Goal: Task Accomplishment & Management: Complete application form

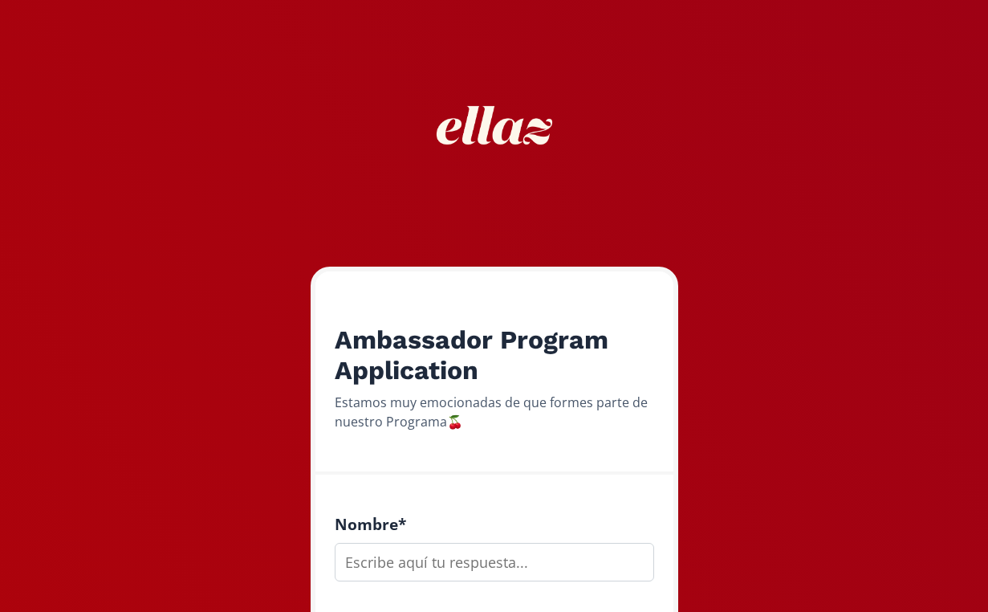
scroll to position [361, 0]
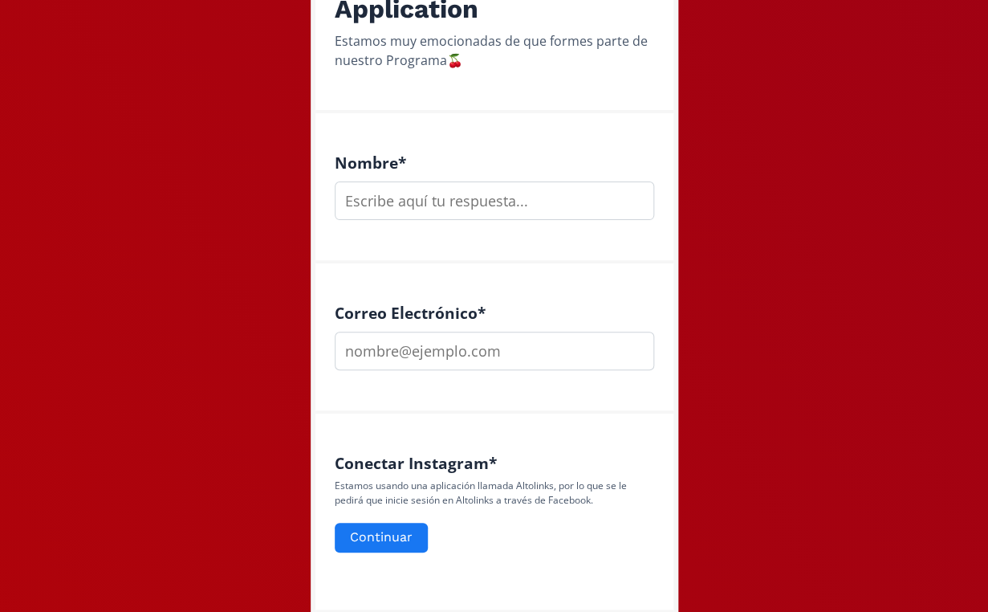
click at [369, 202] on input "text" at bounding box center [495, 200] width 320 height 39
type input "[PERSON_NAME]"
click at [422, 359] on input "email" at bounding box center [495, 351] width 320 height 39
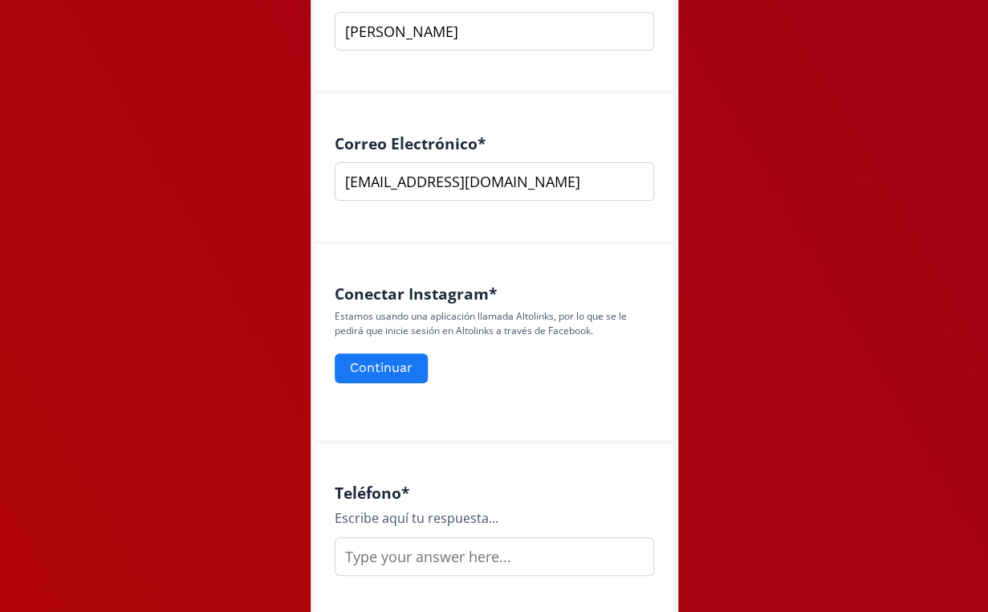
scroll to position [736, 0]
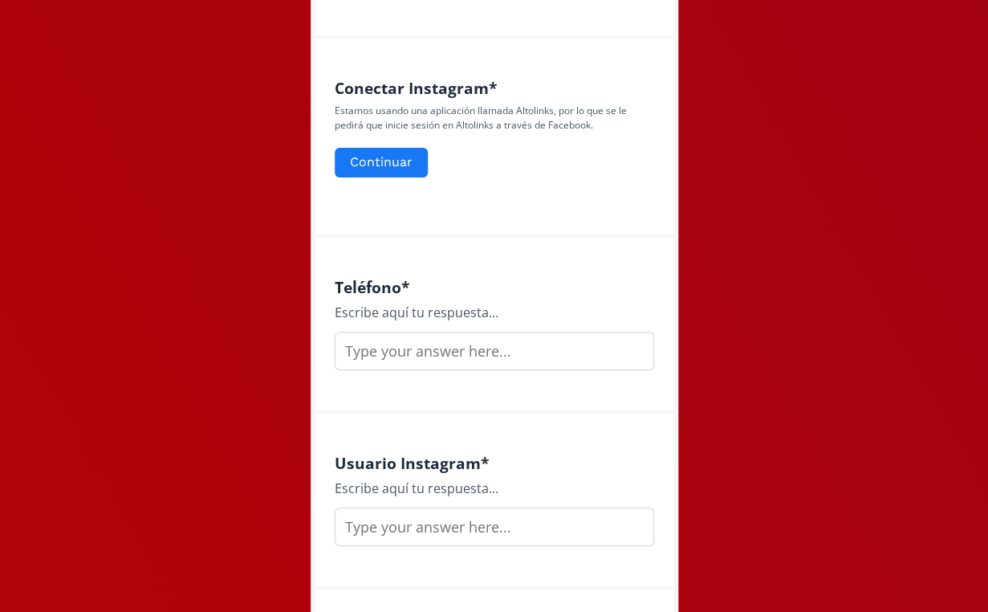
type input "[EMAIL_ADDRESS][DOMAIN_NAME]"
click at [442, 348] on input "text" at bounding box center [495, 351] width 320 height 39
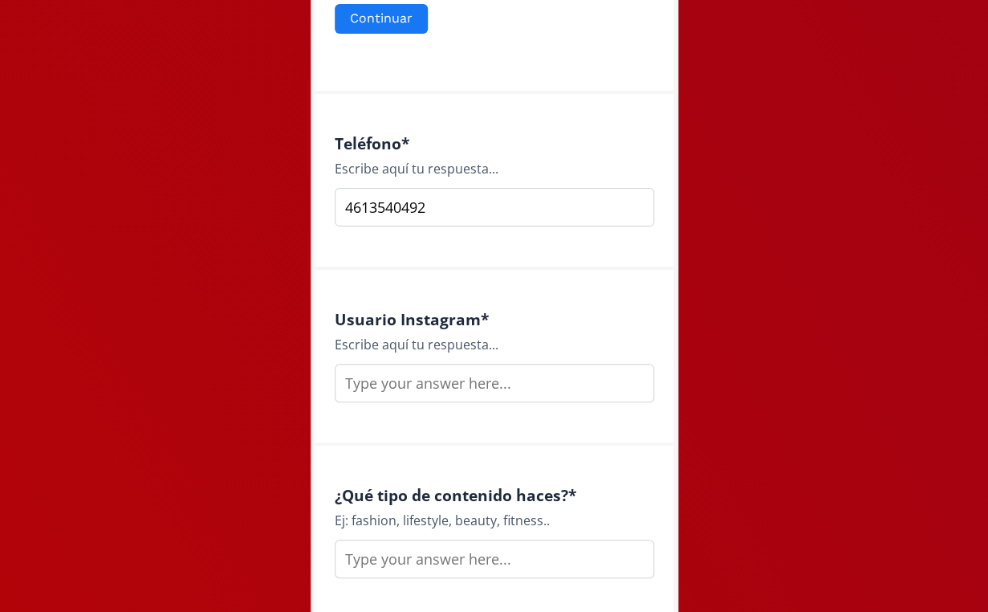
scroll to position [883, 0]
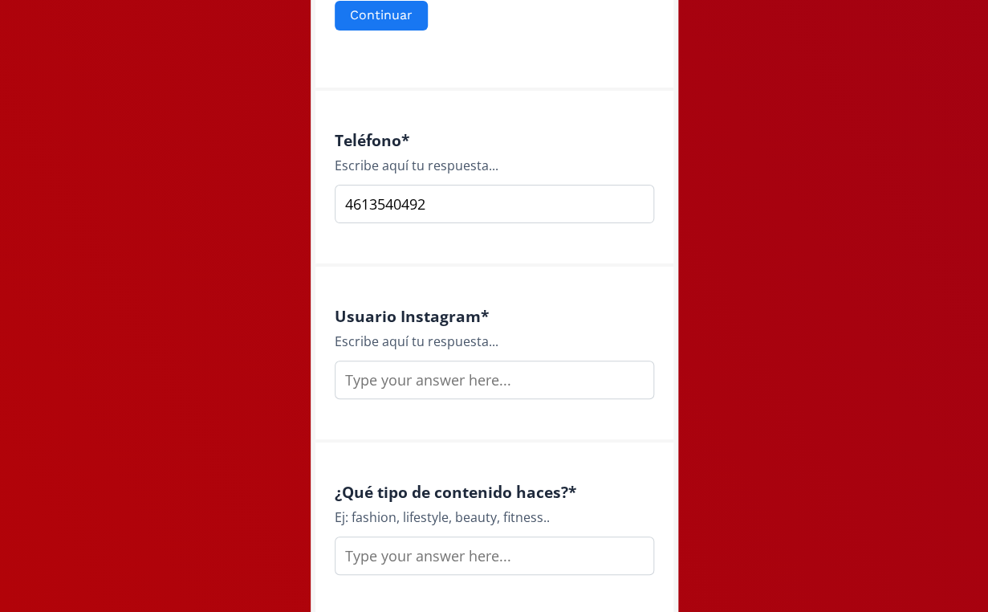
type input "4613540492"
click at [459, 397] on input "text" at bounding box center [495, 379] width 320 height 39
type input "ximecaguilar"
click at [442, 554] on input "text" at bounding box center [495, 555] width 320 height 39
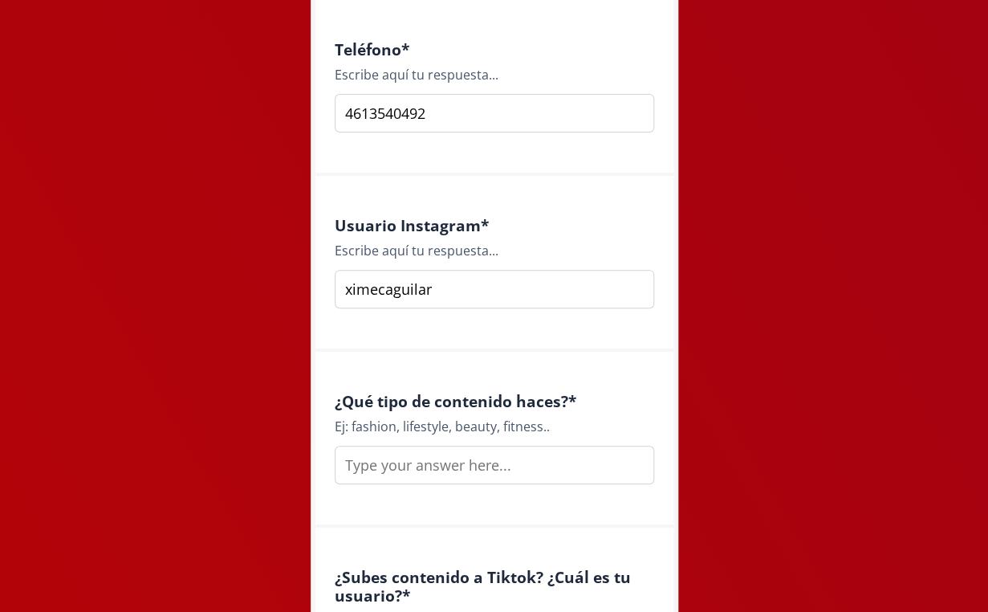
scroll to position [978, 0]
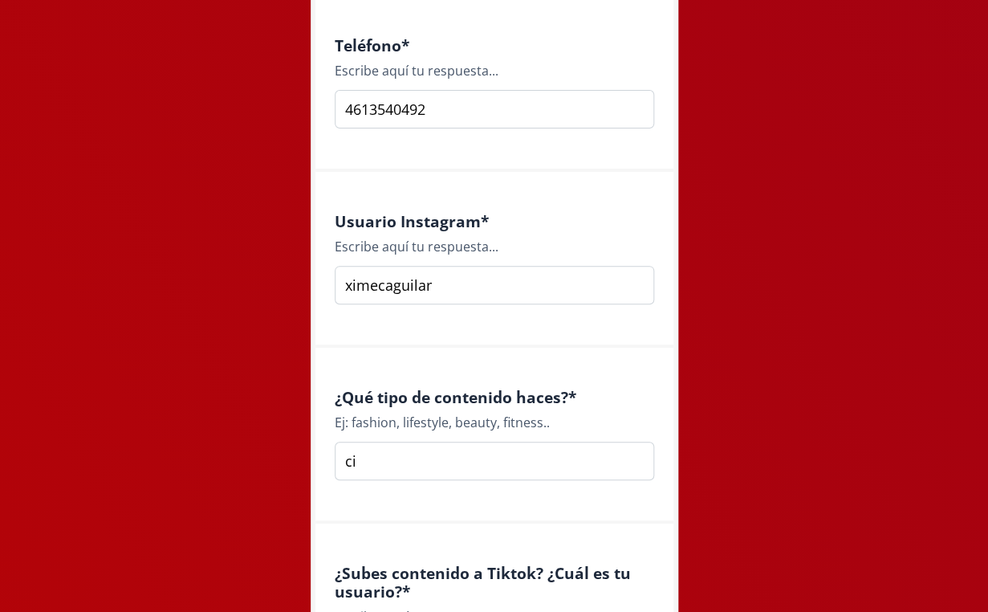
type input "c"
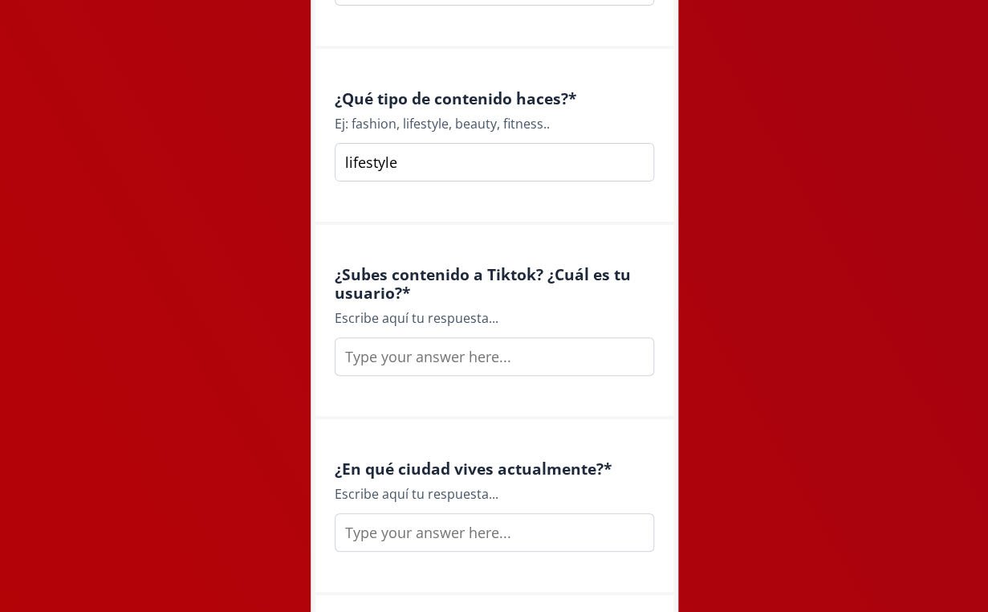
scroll to position [1325, 0]
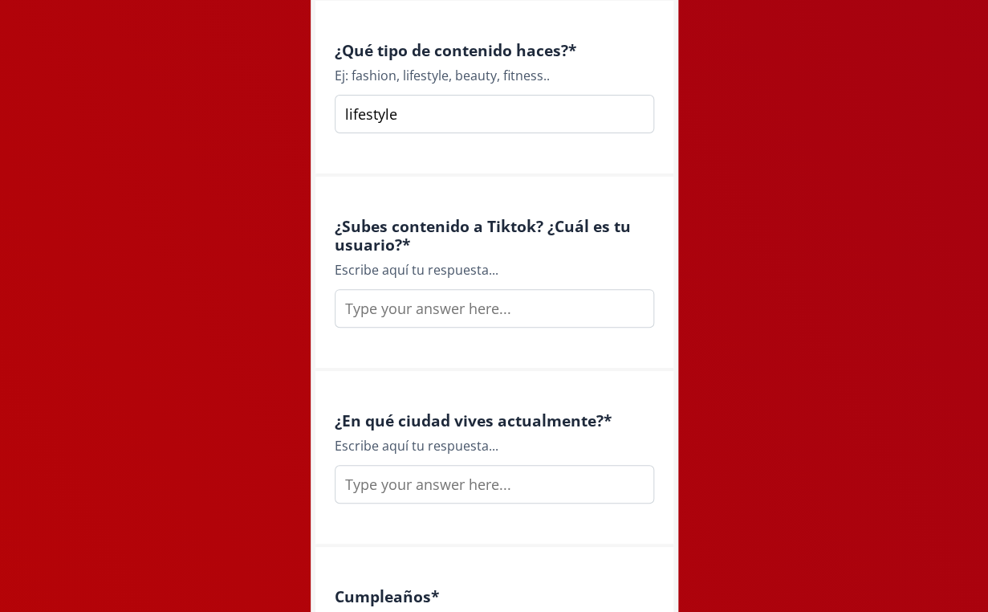
type input "lifestyle"
click at [500, 320] on input "text" at bounding box center [495, 308] width 320 height 39
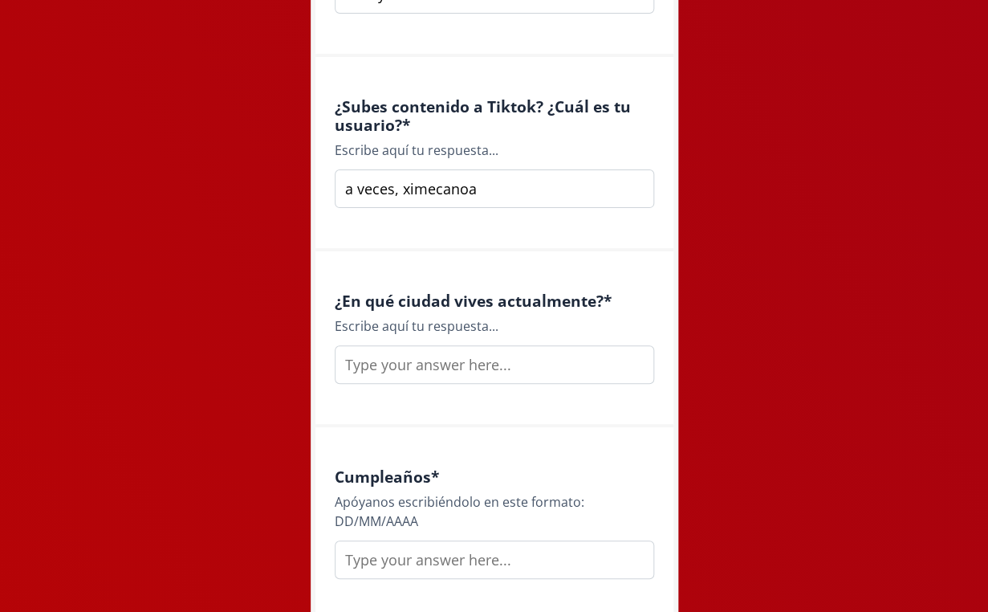
scroll to position [1448, 0]
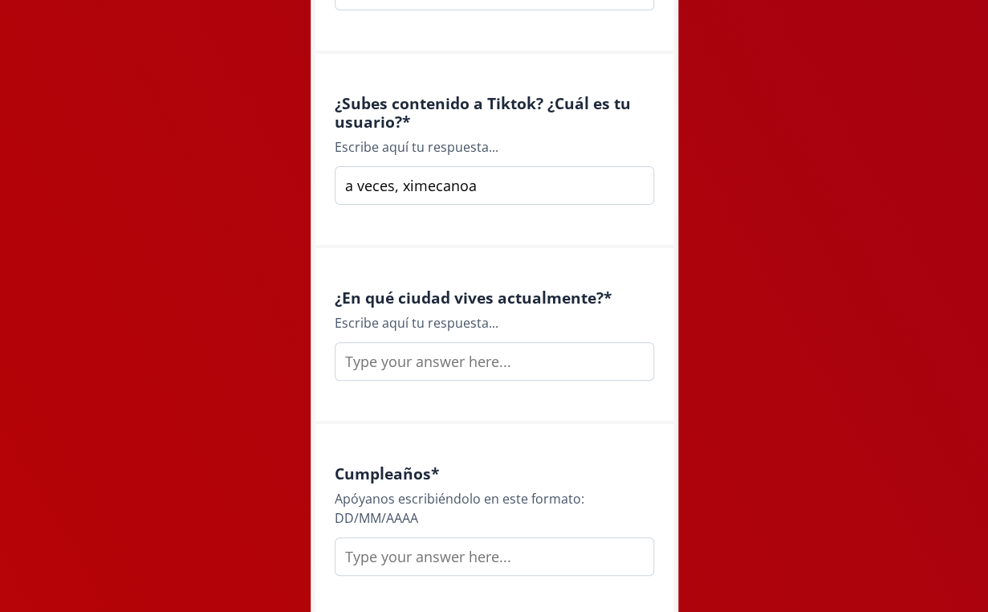
type input "a veces, ximecanoa"
click at [470, 361] on input "text" at bounding box center [495, 361] width 320 height 39
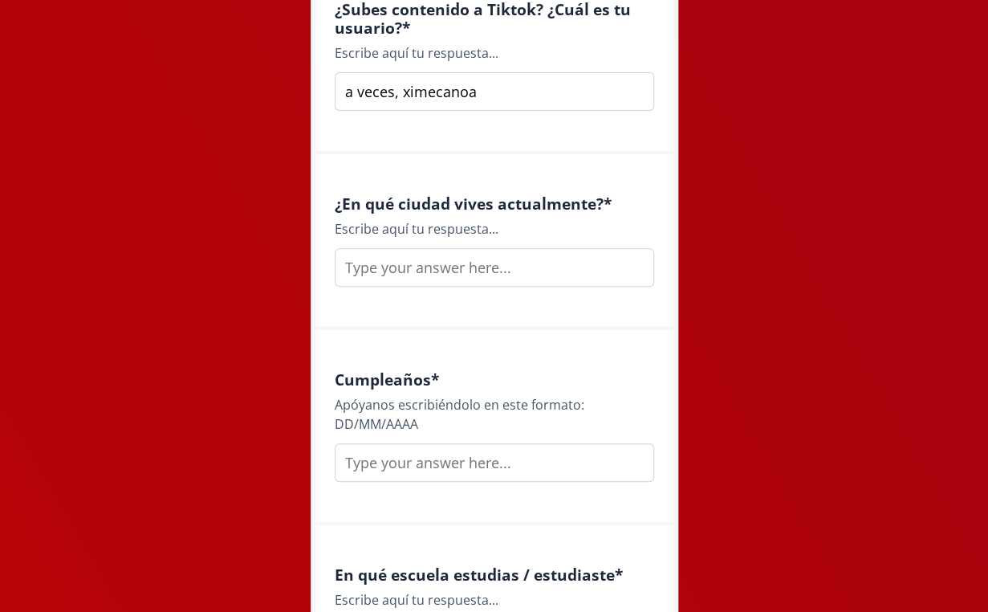
scroll to position [1543, 0]
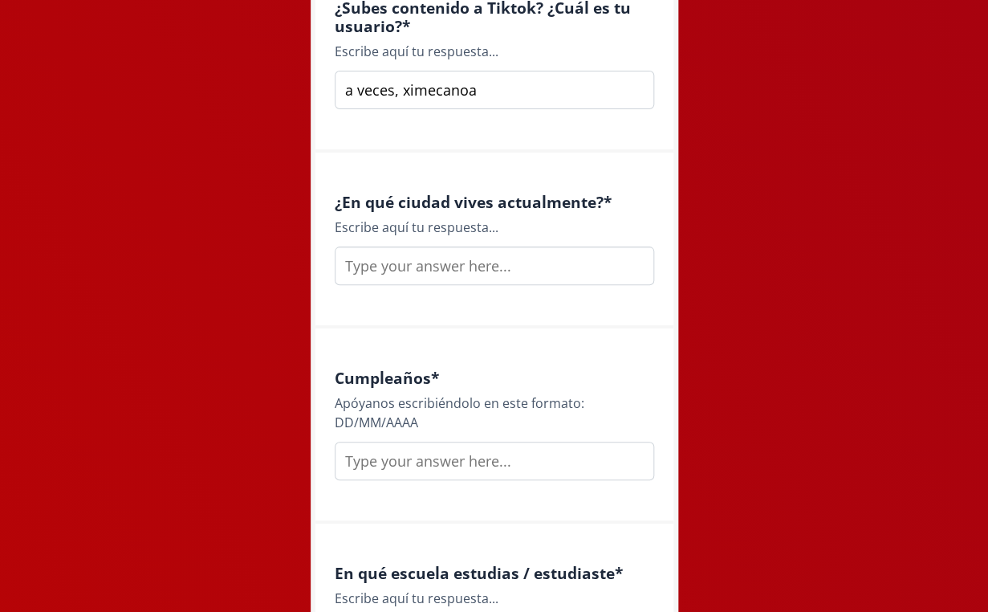
type input "q"
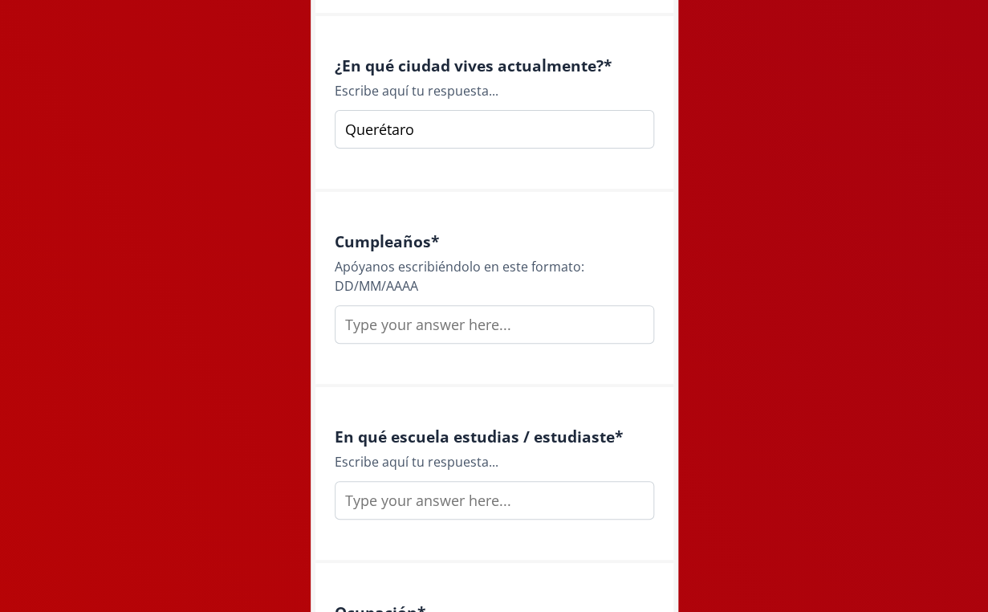
scroll to position [1683, 0]
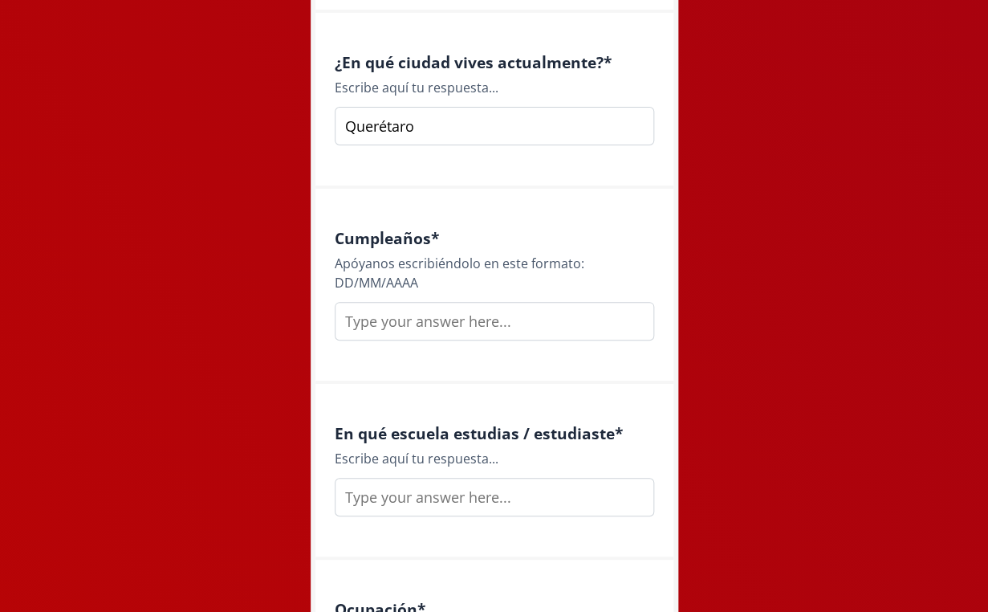
type input "Querétaro"
click at [446, 328] on input "text" at bounding box center [495, 321] width 320 height 39
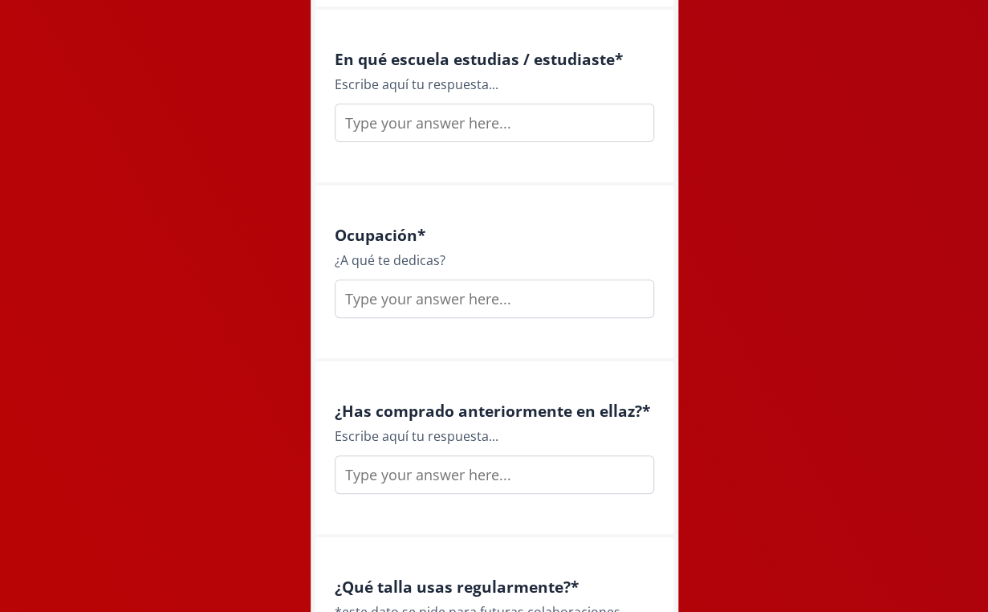
scroll to position [2318, 0]
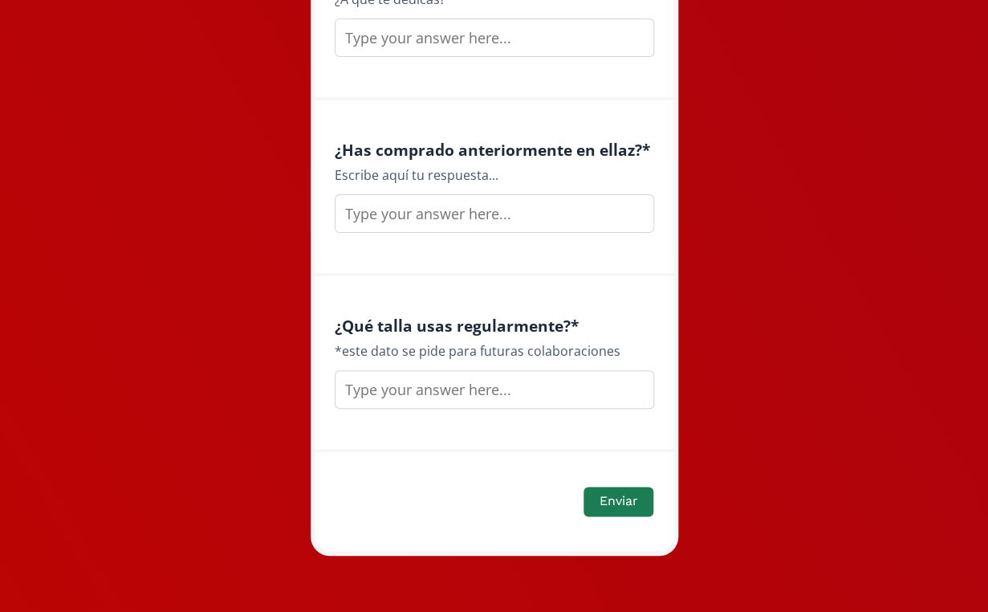
type input "[DATE]"
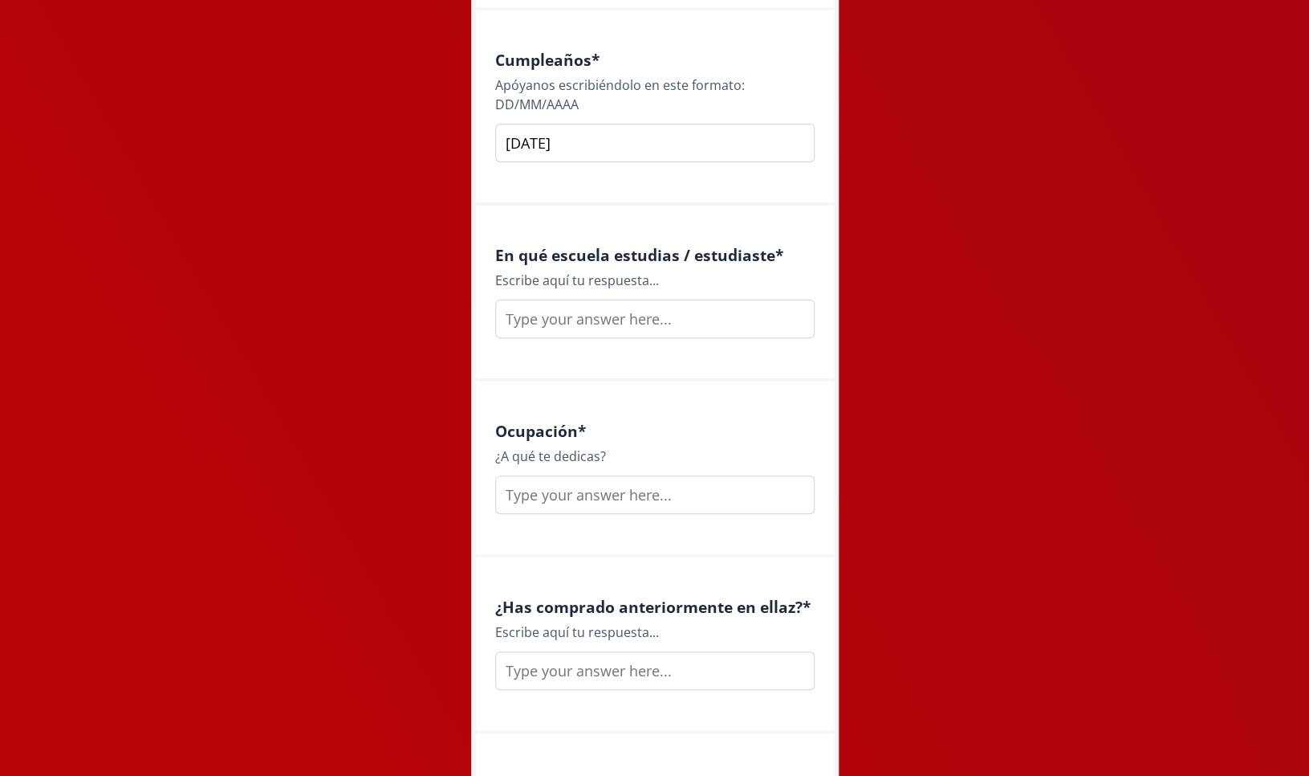
scroll to position [1873, 0]
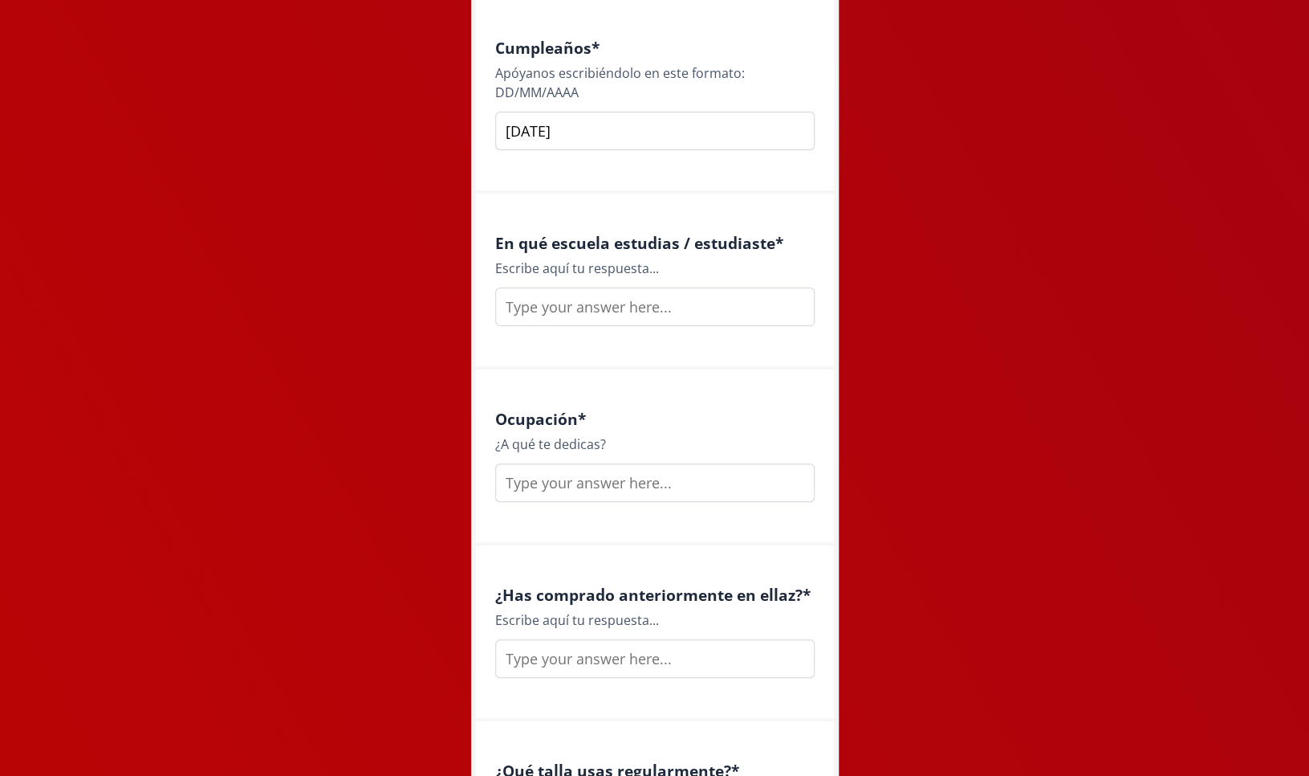
click at [715, 300] on input "text" at bounding box center [655, 306] width 320 height 39
type input "Anáhuac"
click at [649, 498] on input "text" at bounding box center [655, 482] width 320 height 39
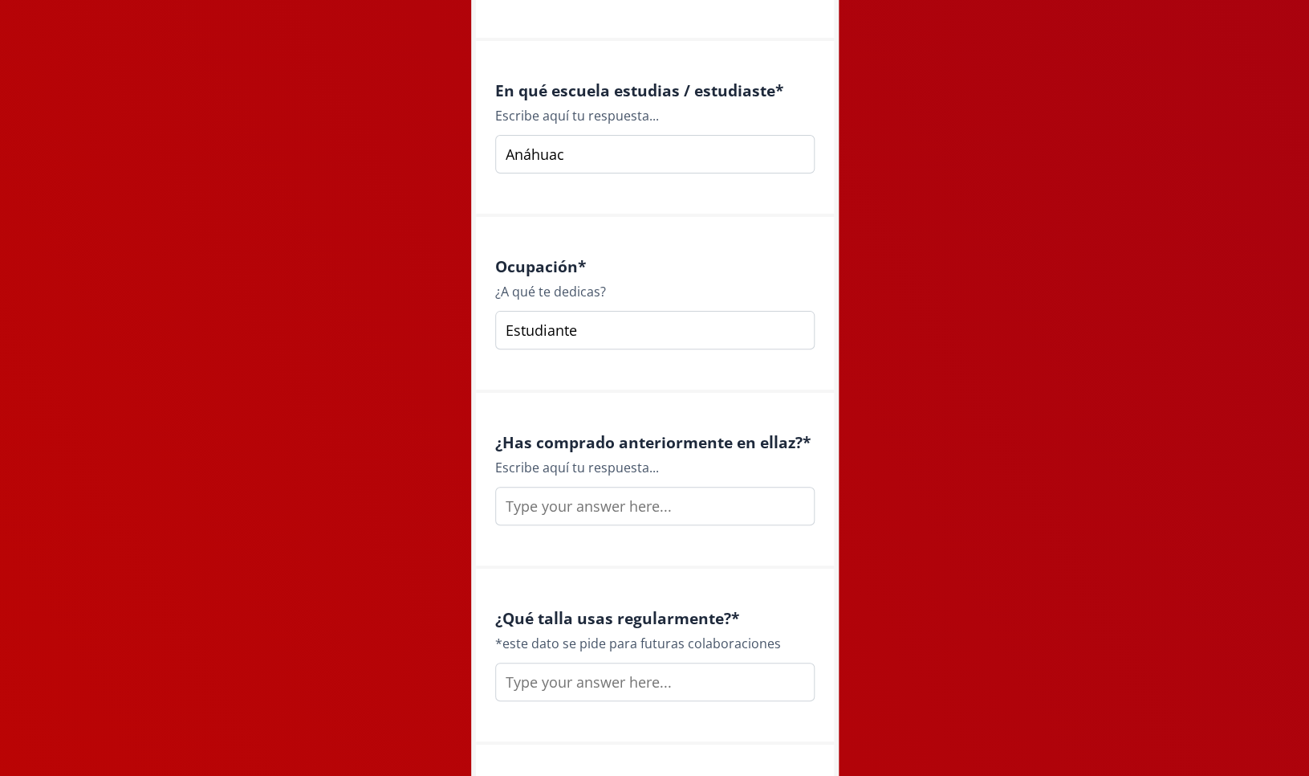
scroll to position [2063, 0]
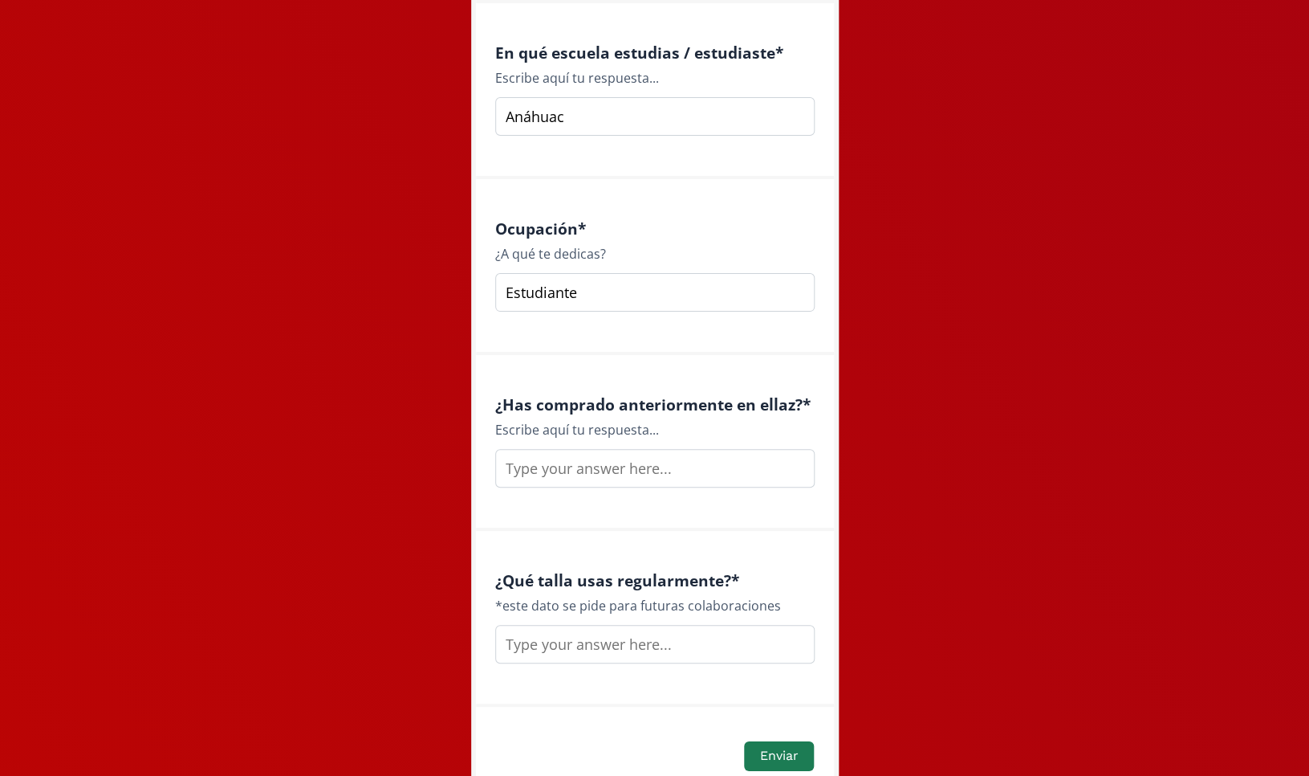
type input "Estudiante"
click at [613, 474] on input "text" at bounding box center [655, 468] width 320 height 39
type input "Sí"
click at [620, 611] on input "text" at bounding box center [655, 644] width 320 height 39
type input "g"
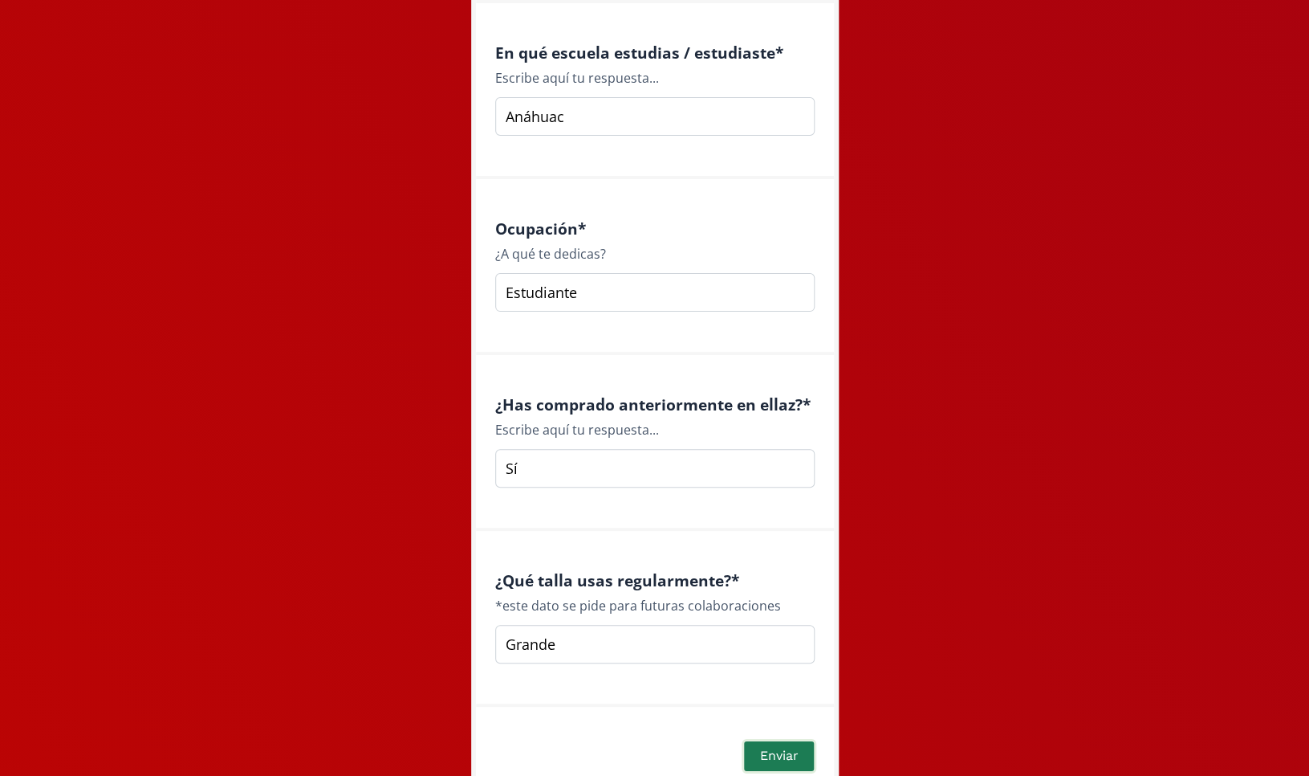
type input "Grande"
click at [772, 611] on button "Enviar" at bounding box center [779, 756] width 74 height 35
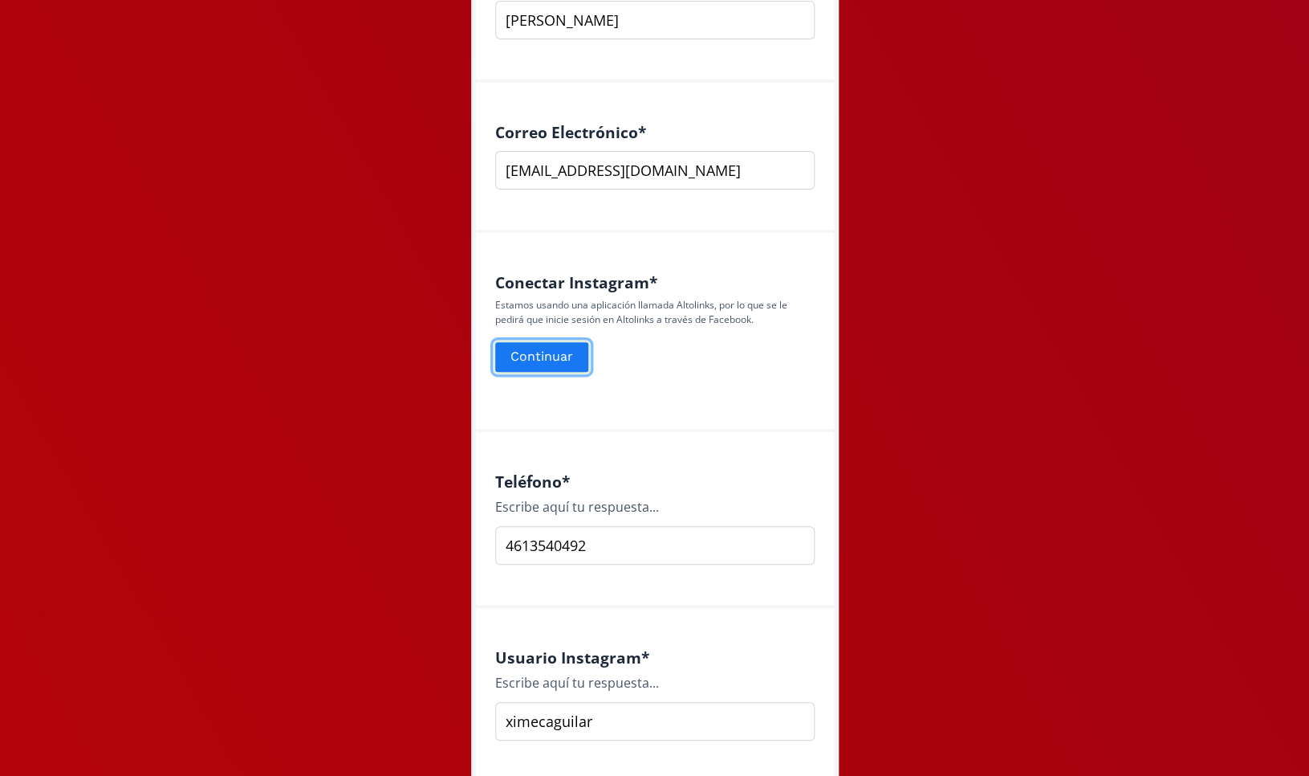
click at [556, 350] on button "Continuar" at bounding box center [542, 357] width 98 height 35
